Goal: Check status

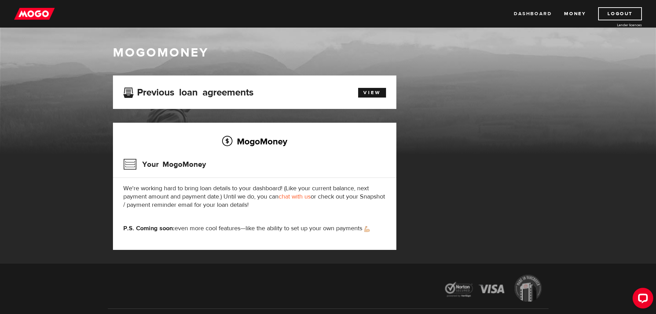
click at [534, 17] on link "Dashboard" at bounding box center [533, 13] width 38 height 13
click at [377, 89] on link "View" at bounding box center [372, 93] width 28 height 10
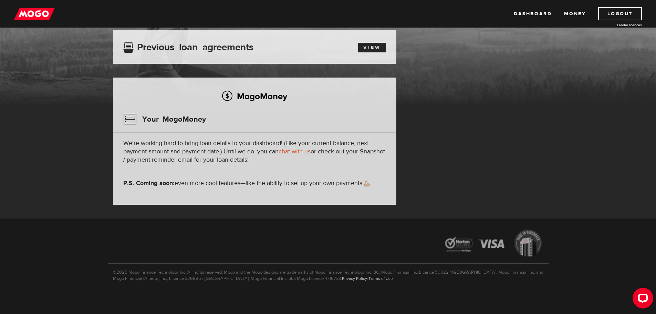
scroll to position [46, 0]
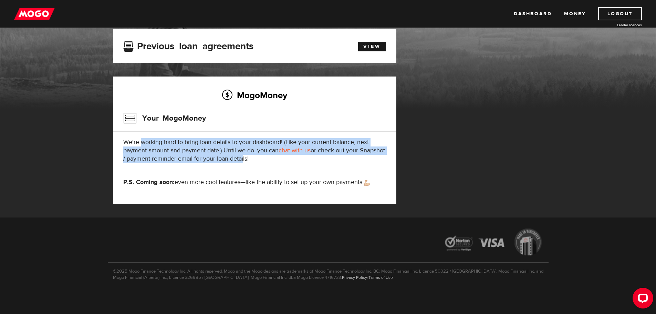
drag, startPoint x: 155, startPoint y: 149, endPoint x: 289, endPoint y: 155, distance: 133.8
click at [270, 156] on p "We're working hard to bring loan details to your dashboard! (Like your current …" at bounding box center [254, 150] width 263 height 25
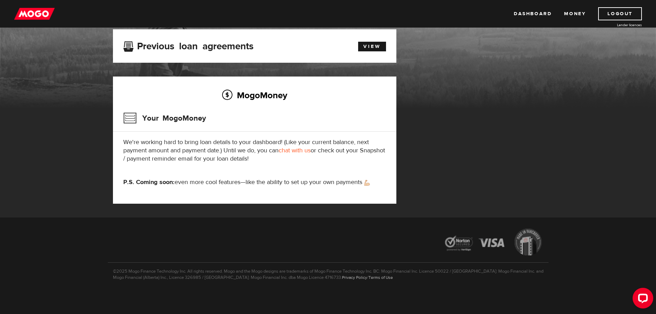
click at [315, 160] on p "We're working hard to bring loan details to your dashboard! (Like your current …" at bounding box center [254, 150] width 263 height 25
click at [267, 143] on p "We're working hard to bring loan details to your dashboard! (Like your current …" at bounding box center [254, 150] width 263 height 25
